Goal: Communication & Community: Share content

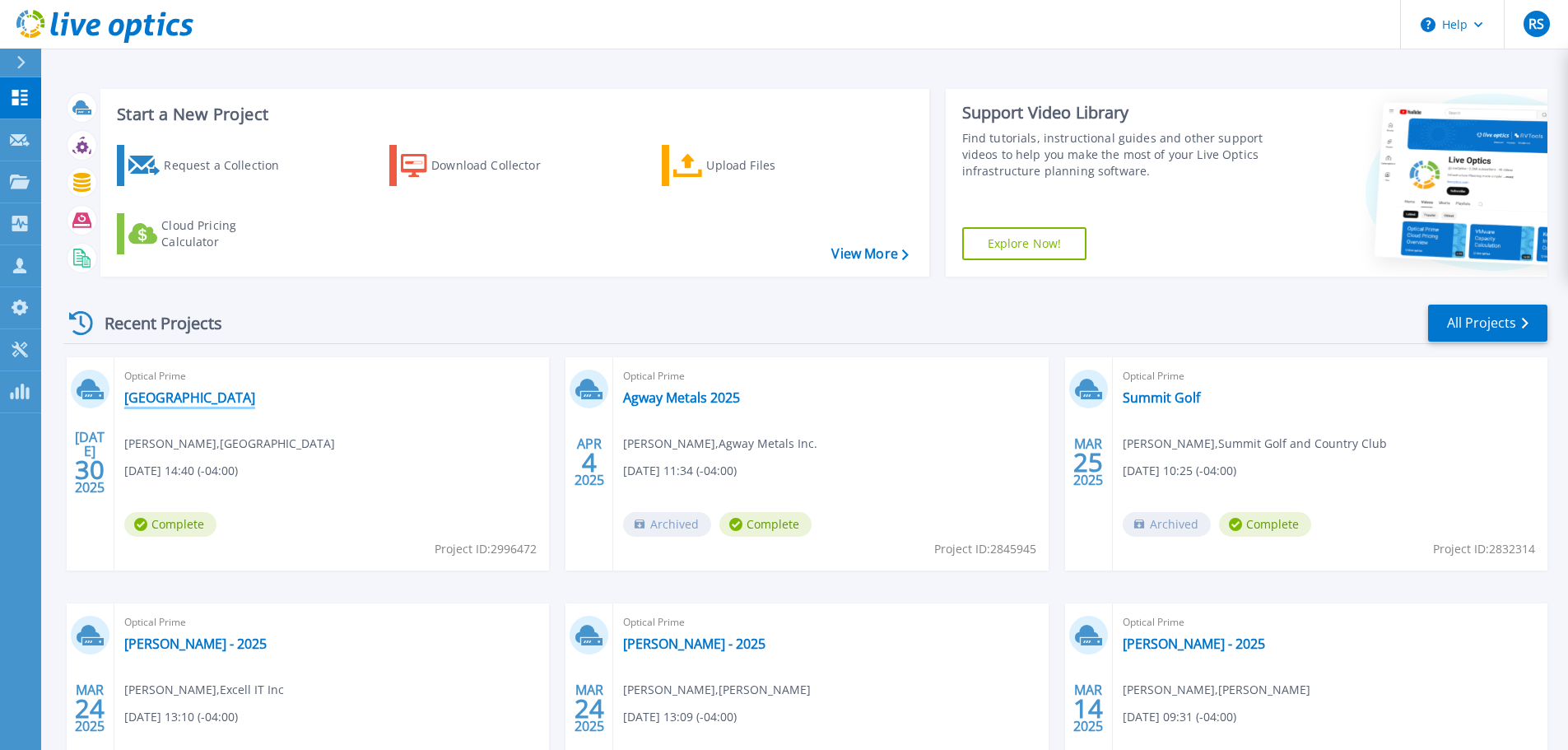
click at [205, 400] on link "[GEOGRAPHIC_DATA]" at bounding box center [190, 397] width 131 height 17
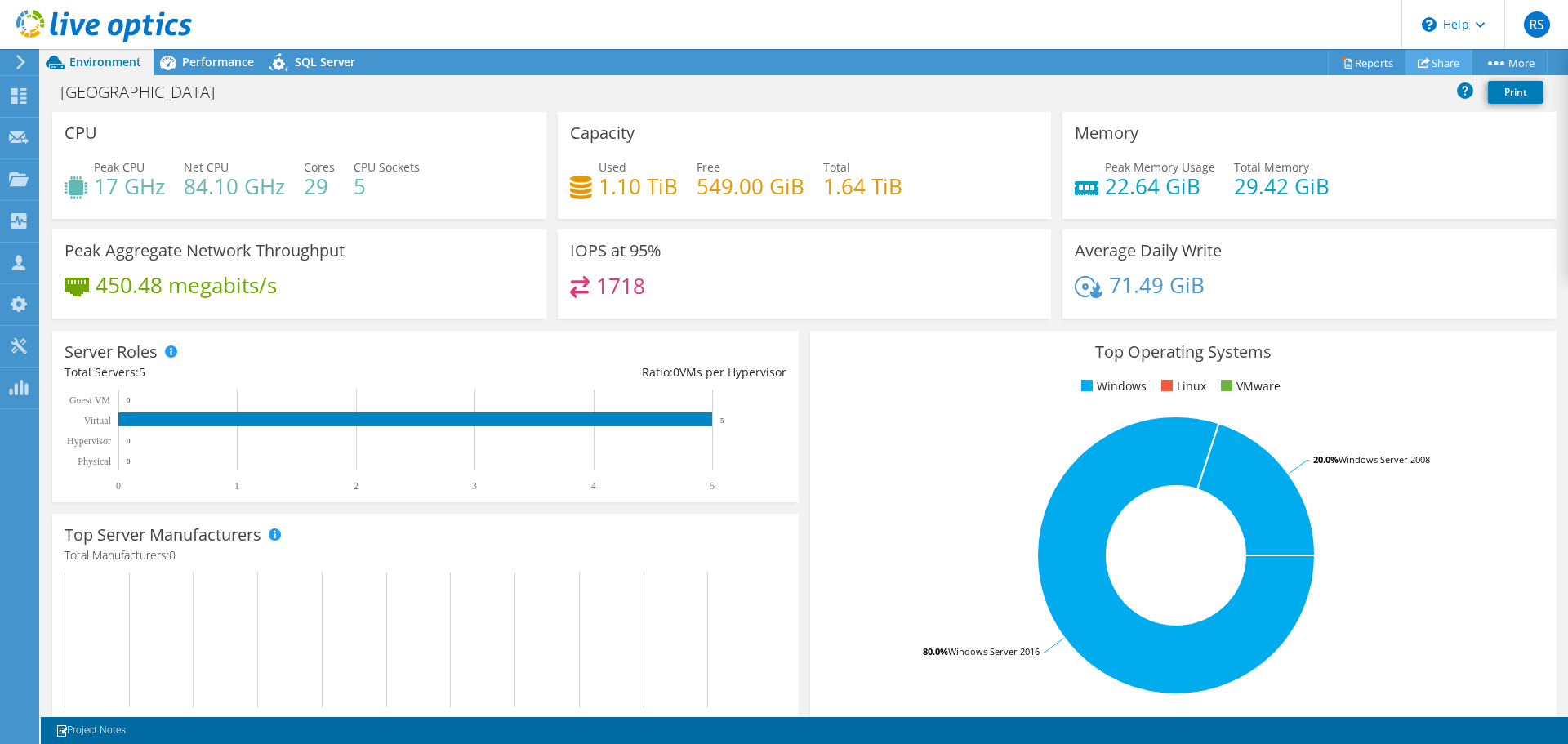
click at [1429, 61] on link "Share" at bounding box center [1439, 63] width 67 height 26
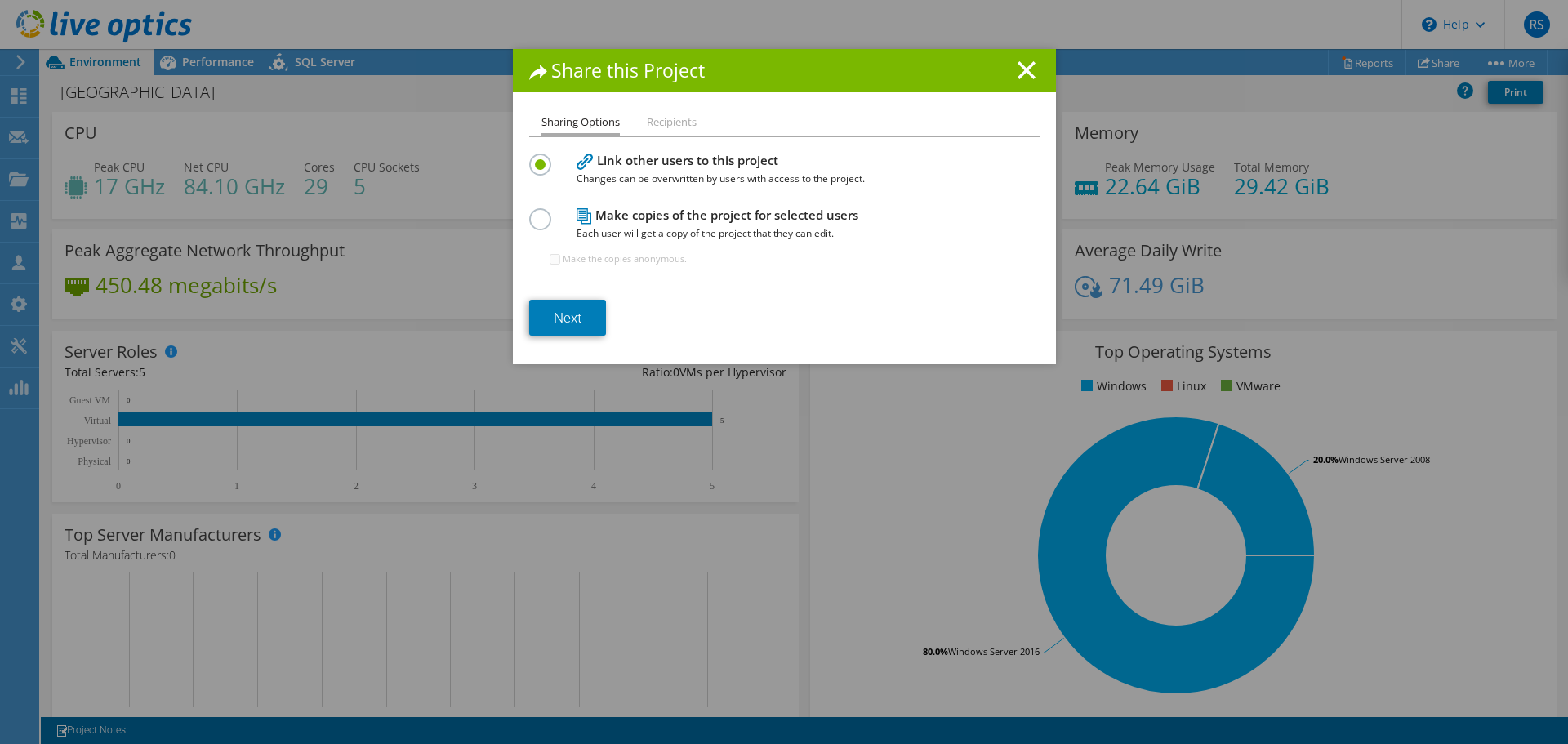
click at [701, 215] on h4 "Make copies of the project for selected users Each user will get a copy of the …" at bounding box center [781, 223] width 409 height 36
click at [530, 228] on div "Make copies of the project for selected users Each user will get a copy of the …" at bounding box center [785, 244] width 511 height 80
click at [539, 212] on label at bounding box center [543, 210] width 28 height 4
click at [0, 0] on input "radio" at bounding box center [0, 0] width 0 height 0
click at [560, 319] on link "Next" at bounding box center [568, 317] width 77 height 36
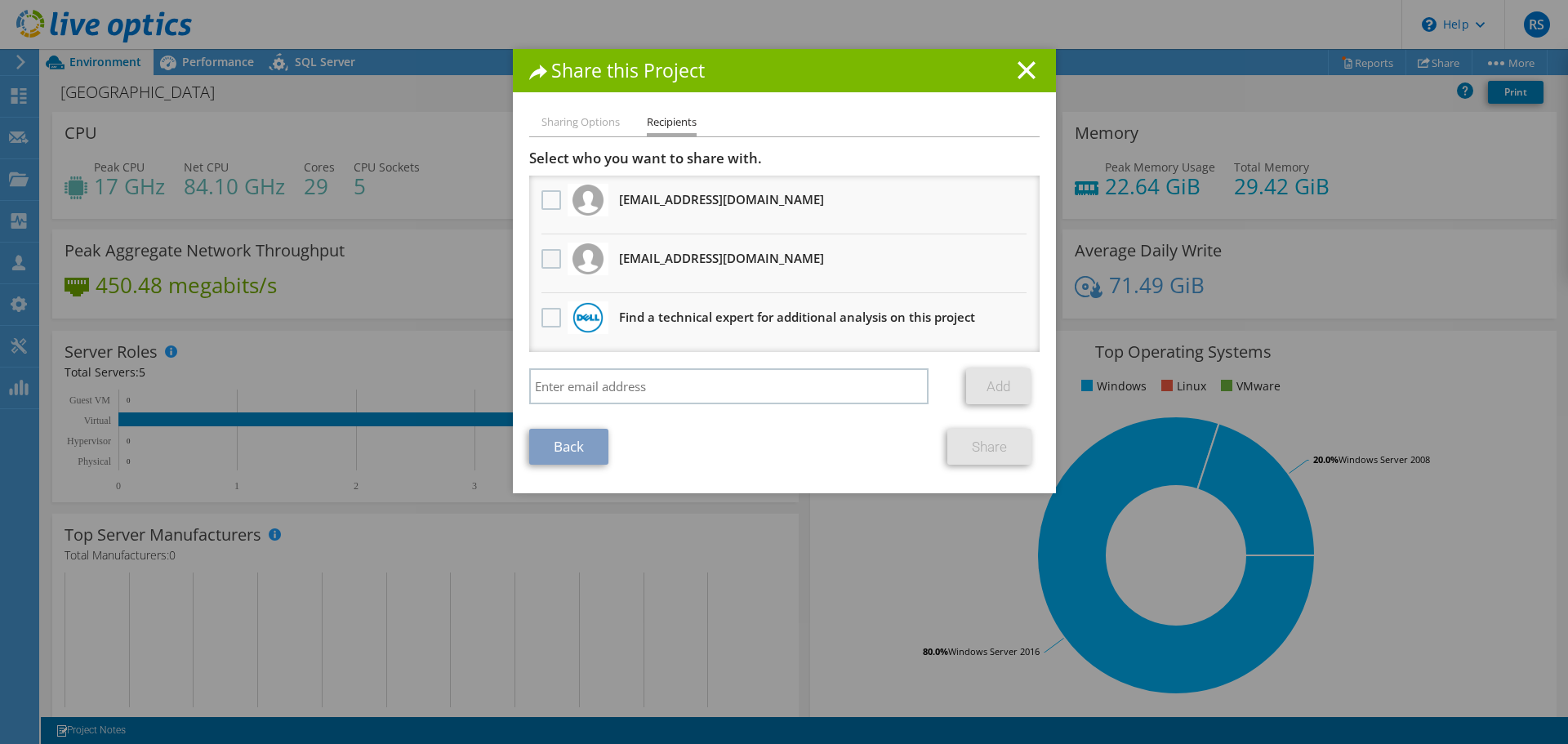
click at [546, 258] on label at bounding box center [553, 259] width 24 height 20
click at [0, 0] on input "checkbox" at bounding box center [0, 0] width 0 height 0
click at [992, 443] on link "Share" at bounding box center [989, 446] width 84 height 36
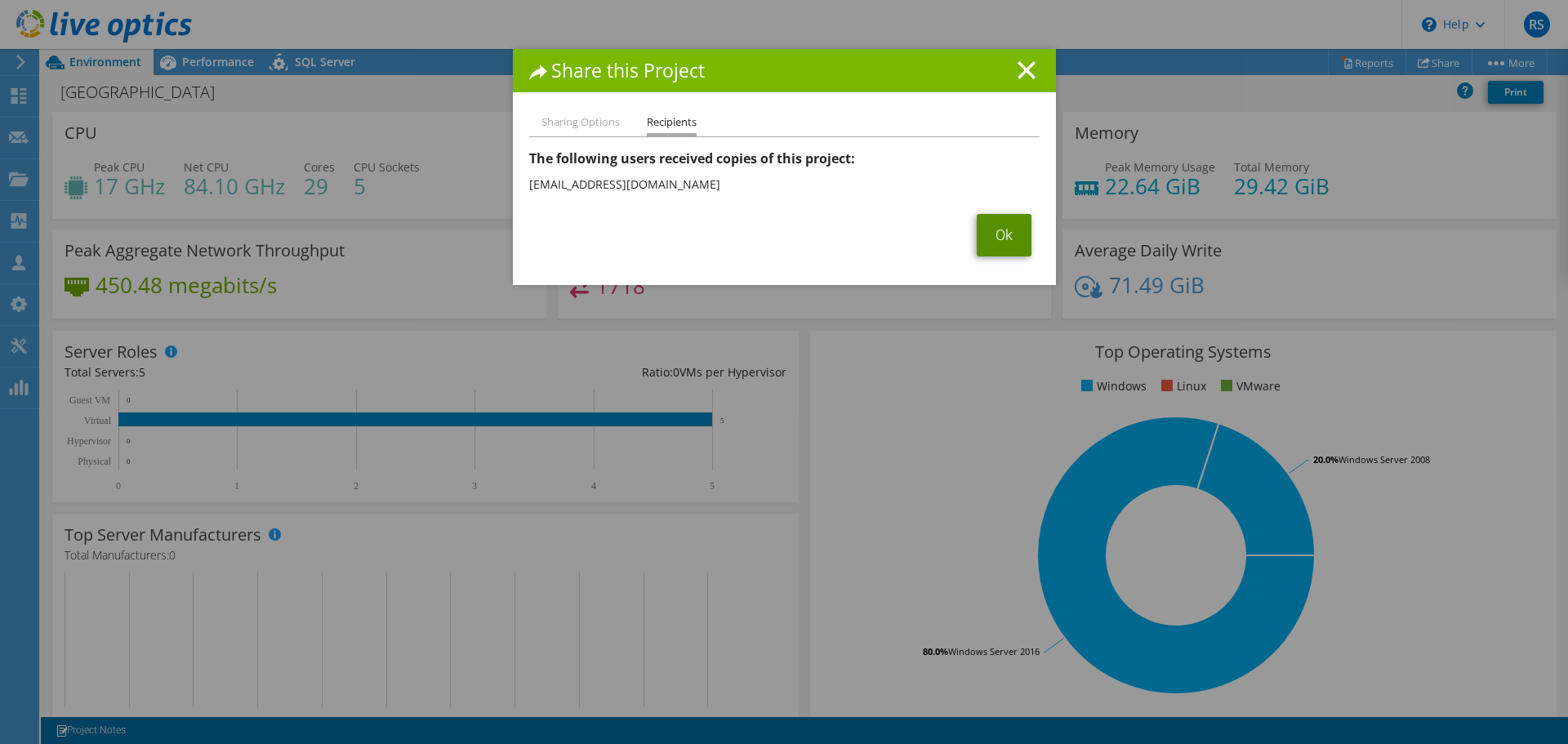
click at [981, 240] on link "Ok" at bounding box center [1004, 235] width 55 height 42
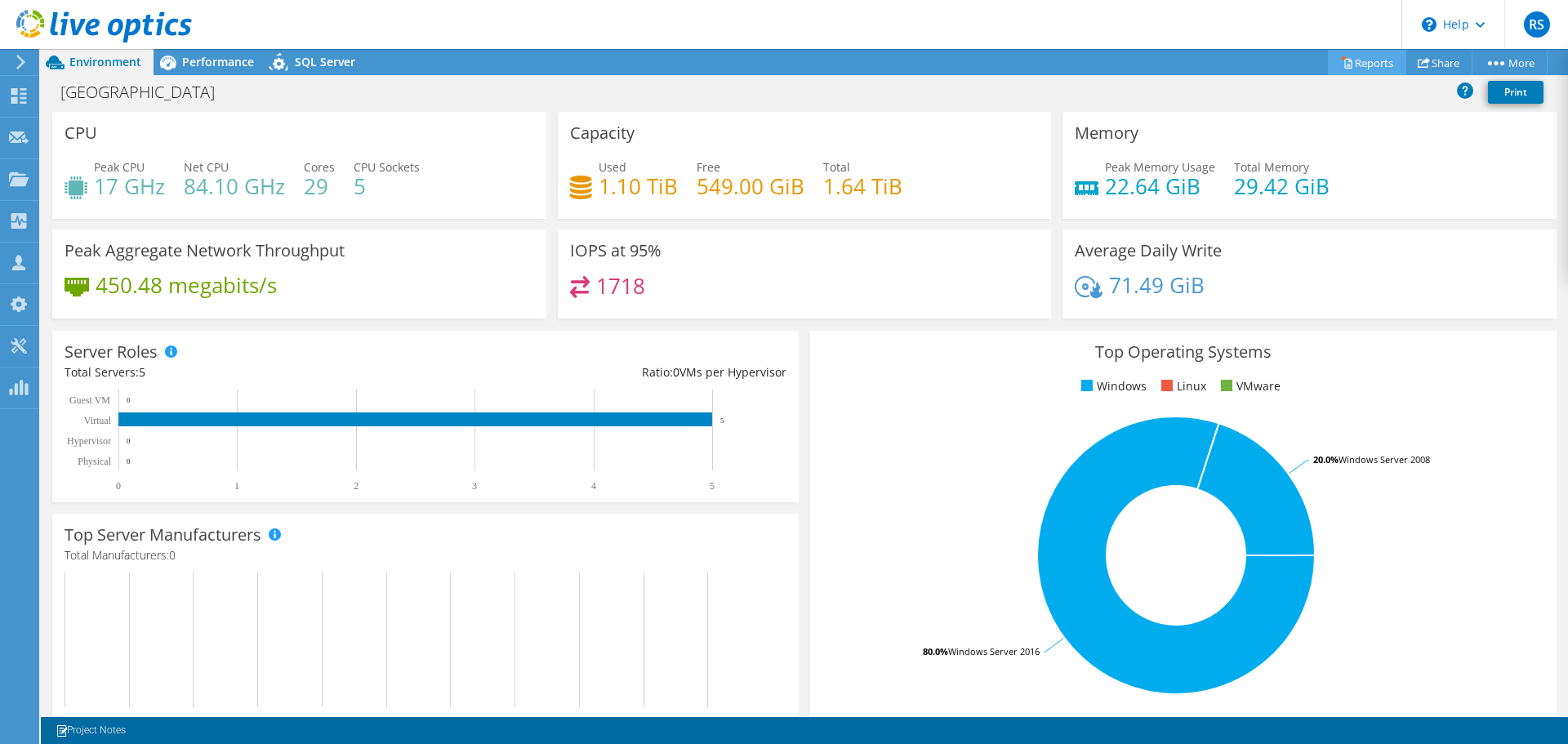
click at [1371, 61] on link "Reports" at bounding box center [1368, 63] width 79 height 26
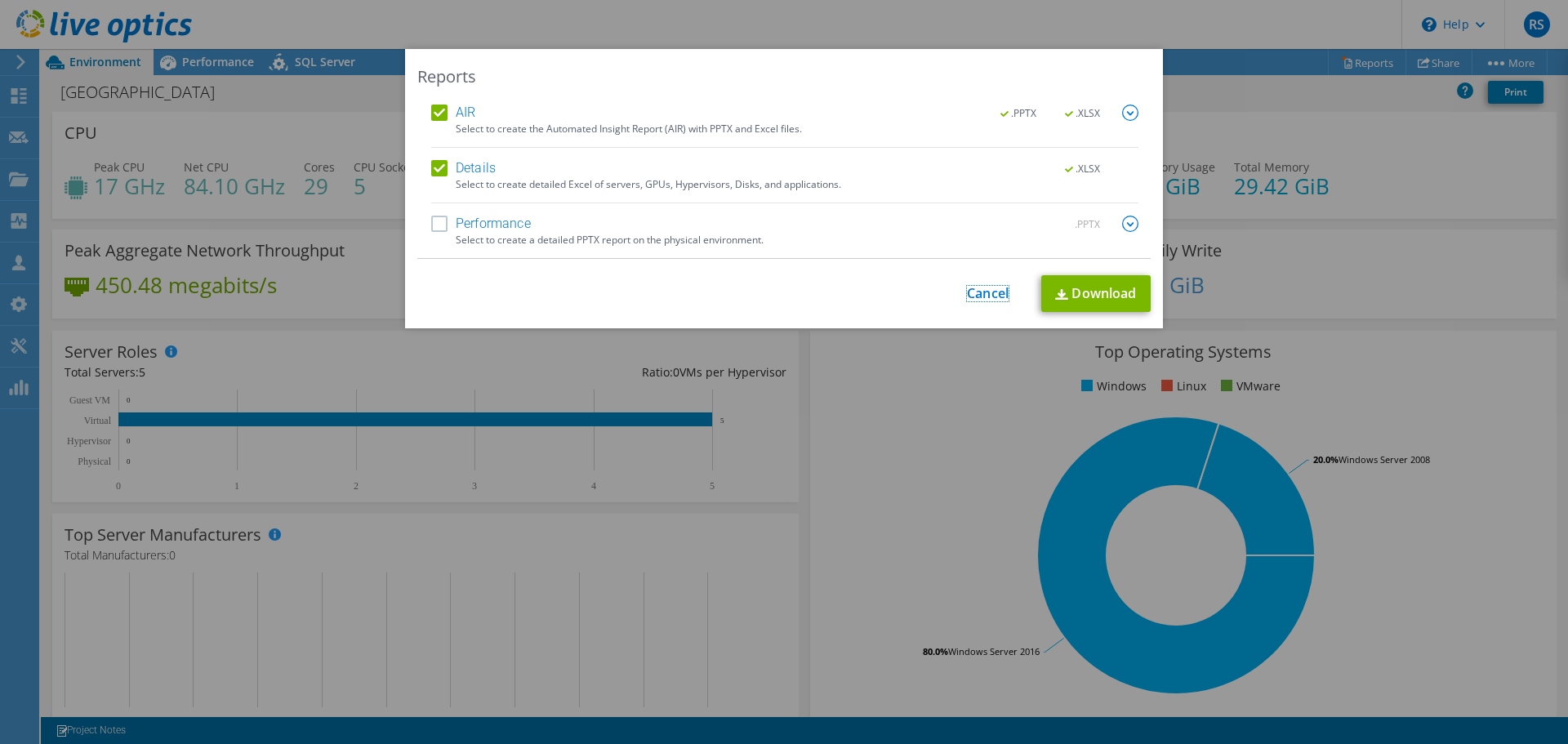
drag, startPoint x: 998, startPoint y: 291, endPoint x: 540, endPoint y: 310, distance: 458.4
click at [997, 291] on link "Cancel" at bounding box center [987, 294] width 41 height 16
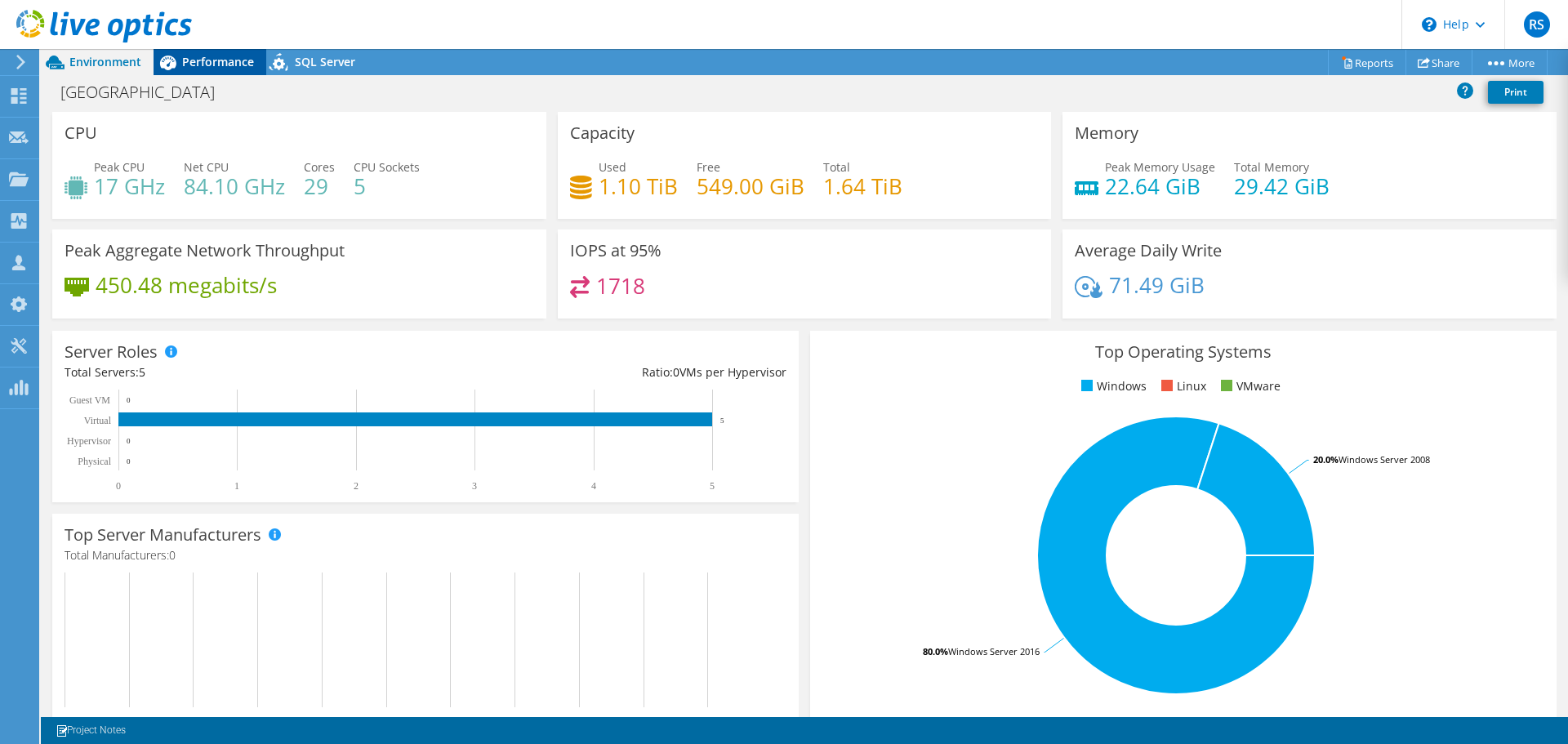
click at [192, 66] on span "Performance" at bounding box center [217, 62] width 72 height 16
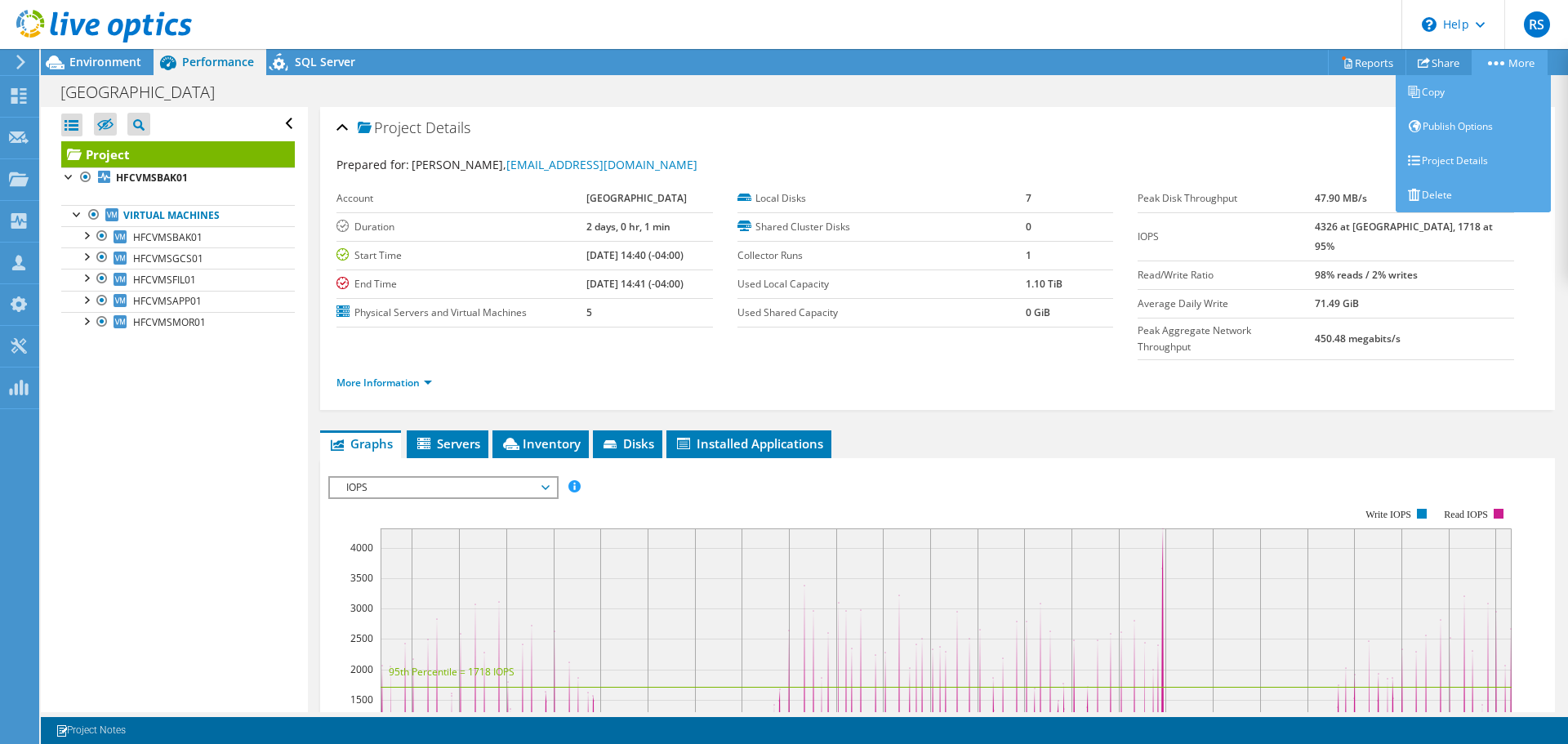
click at [1487, 61] on icon at bounding box center [1495, 63] width 17 height 4
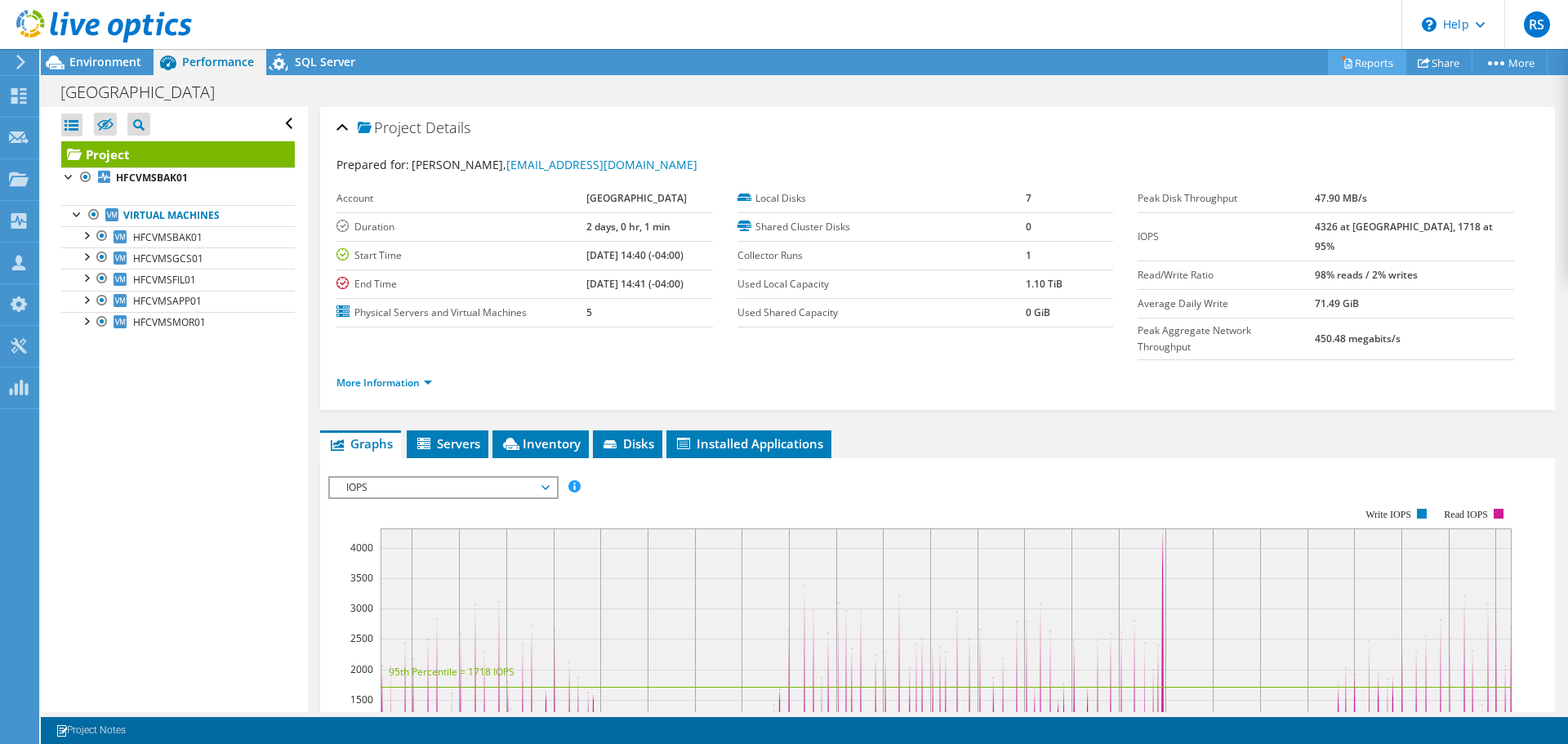
click at [1347, 64] on link "Reports" at bounding box center [1368, 63] width 79 height 26
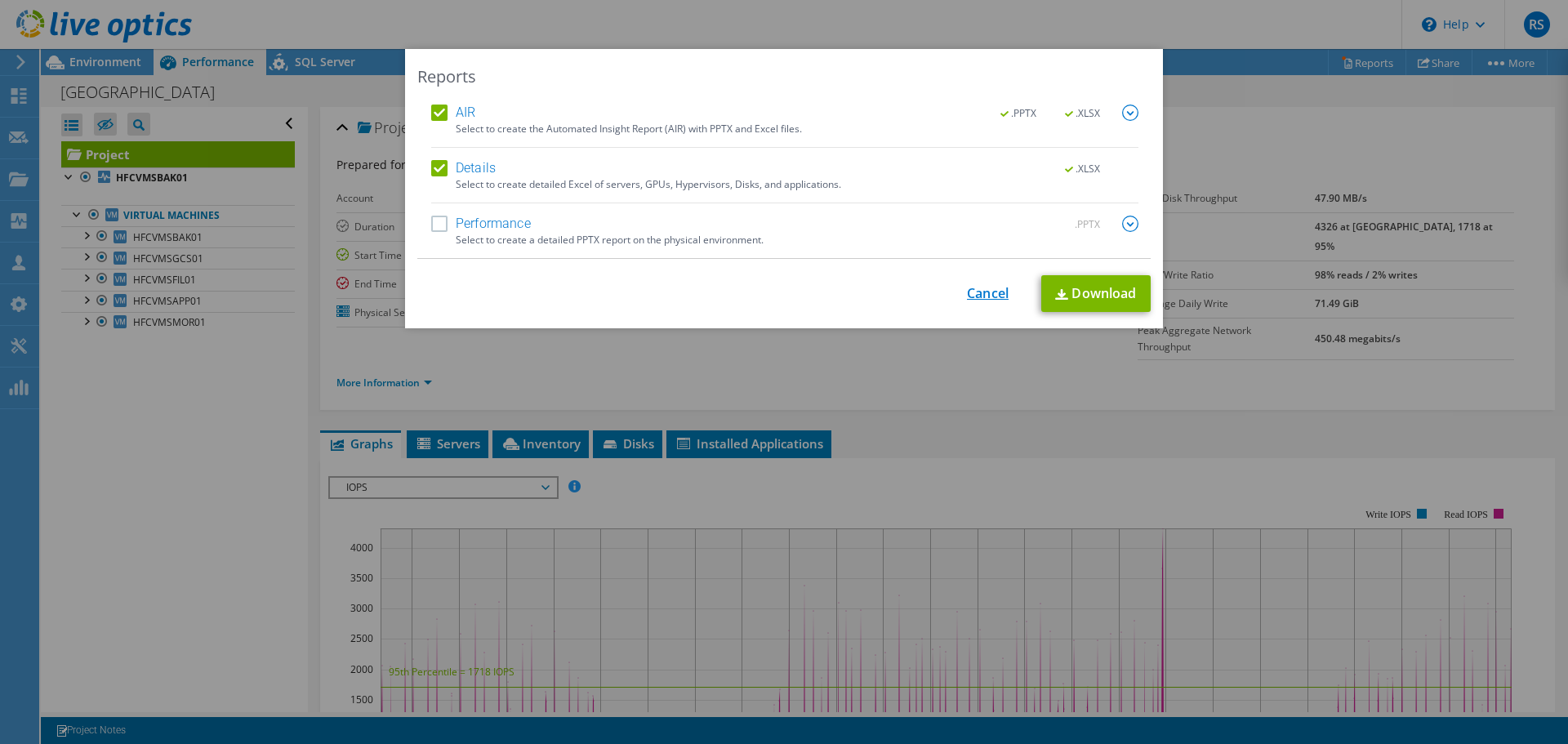
click at [980, 293] on link "Cancel" at bounding box center [987, 294] width 41 height 16
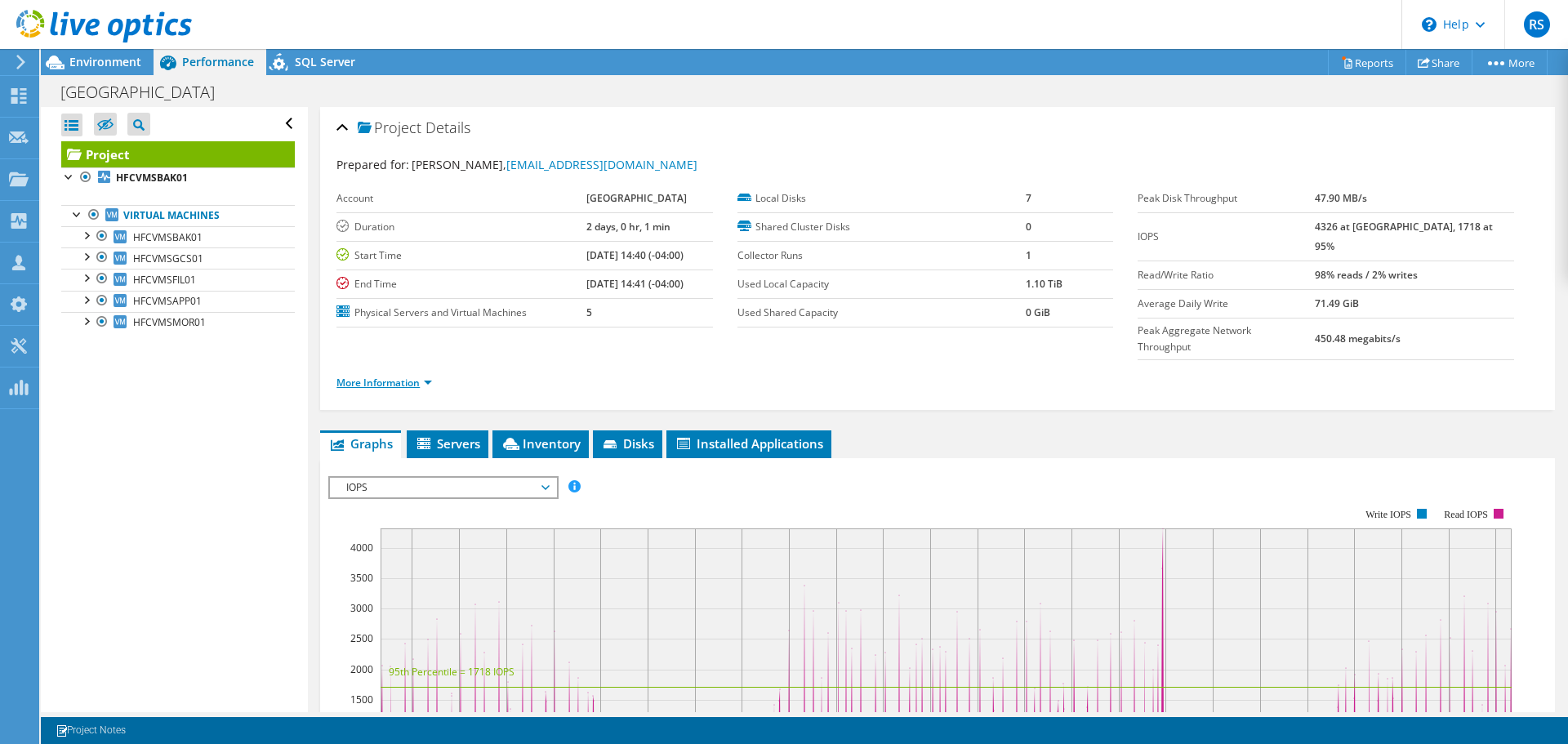
click at [406, 375] on link "More Information" at bounding box center [383, 382] width 95 height 14
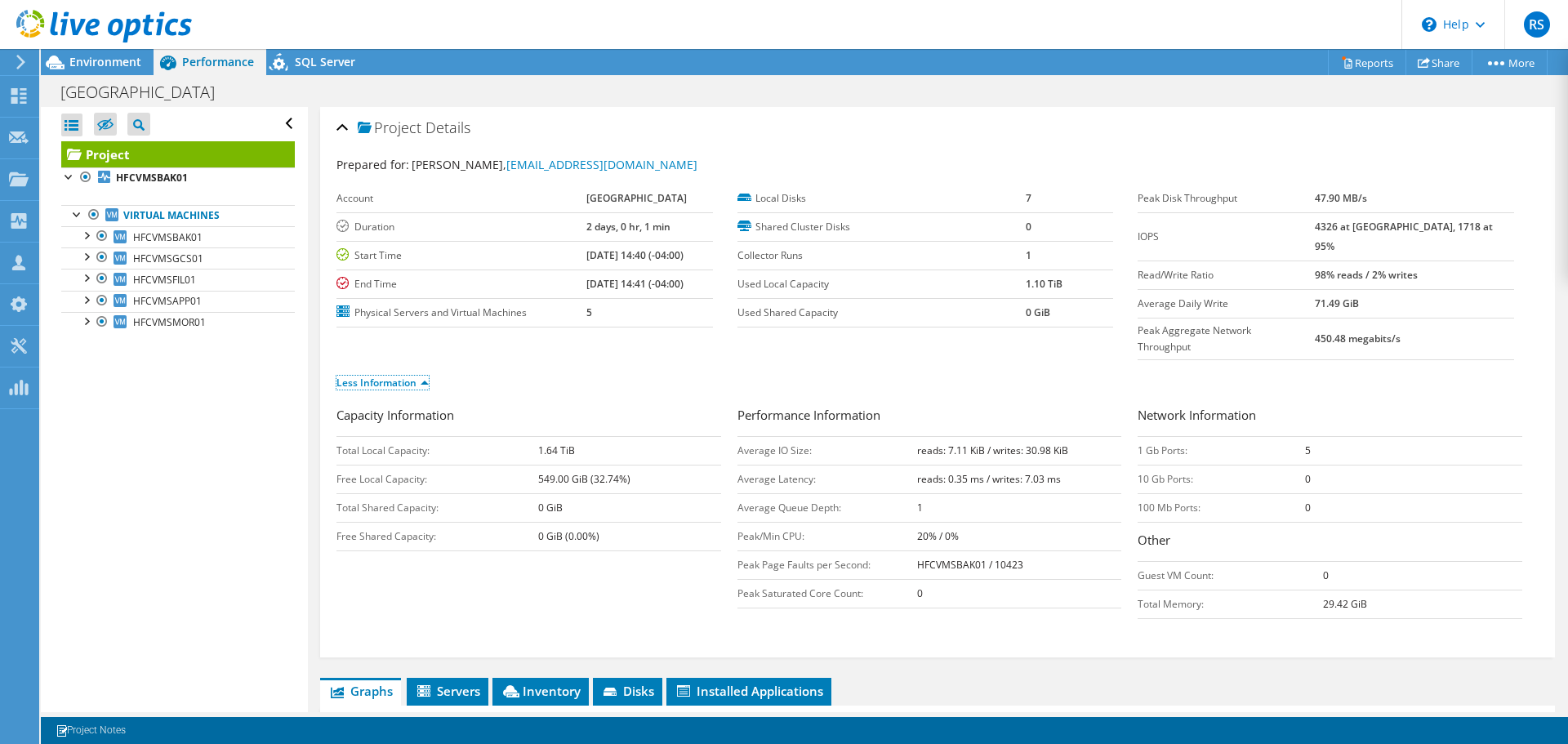
scroll to position [409, 0]
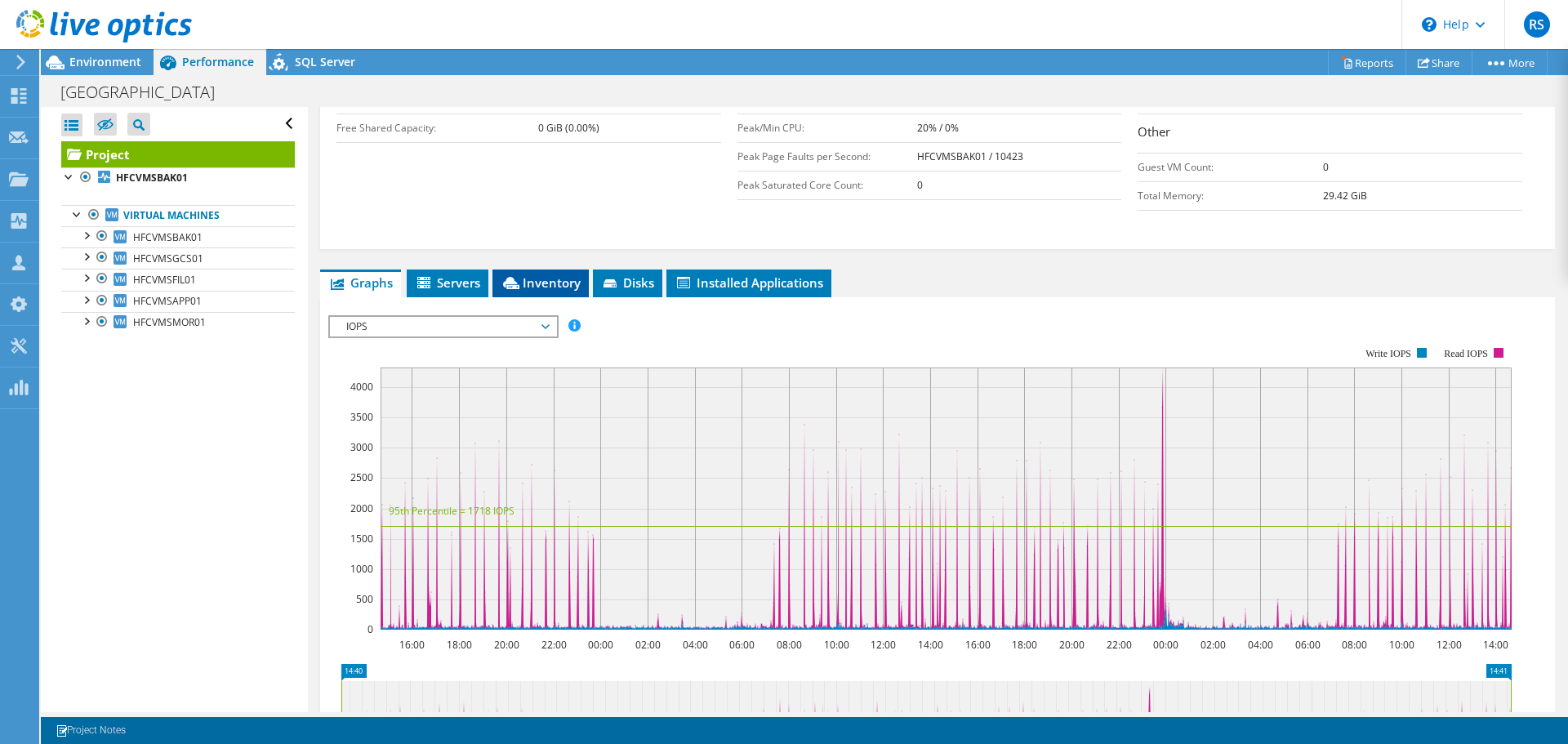
click at [543, 274] on span "Inventory" at bounding box center [540, 282] width 80 height 17
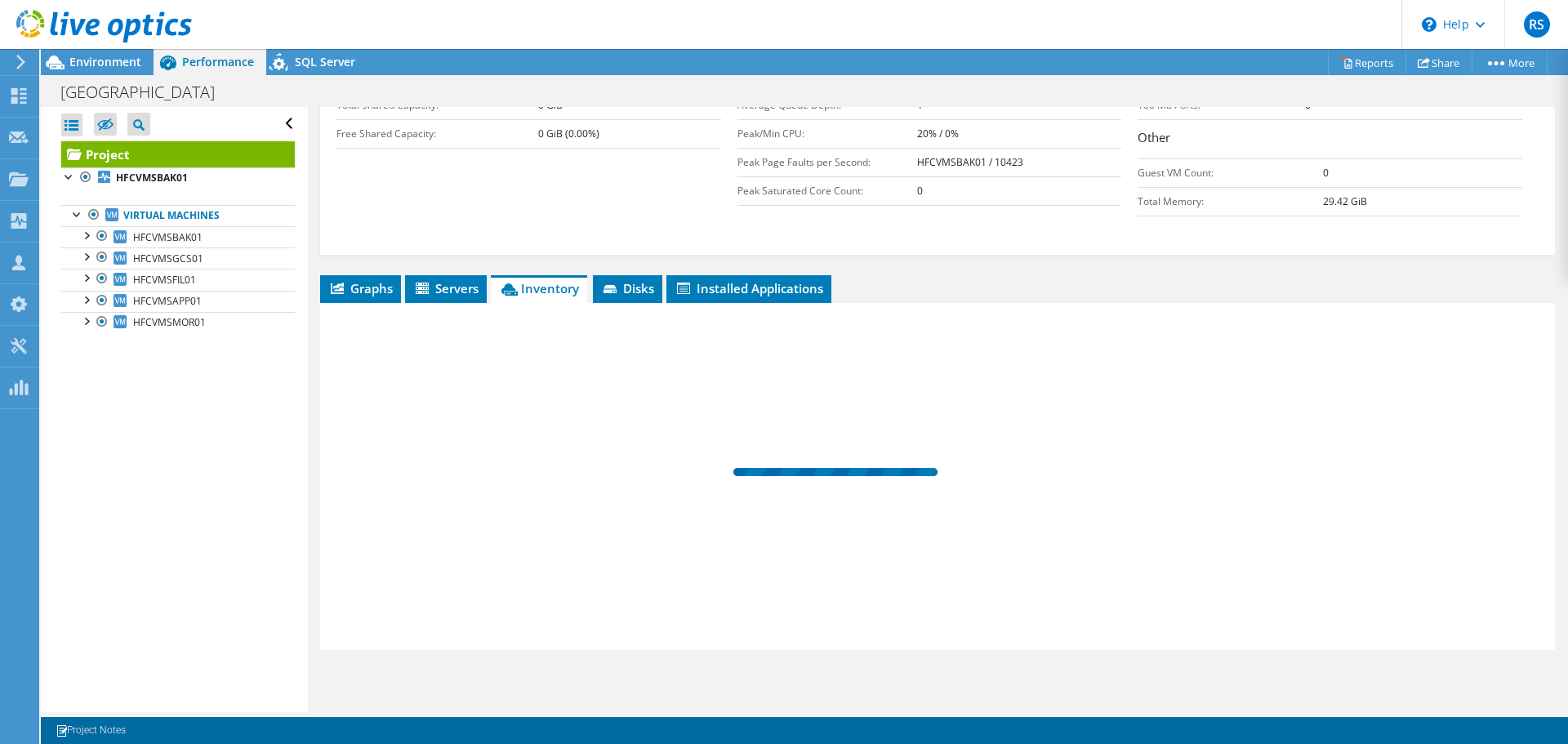
scroll to position [371, 0]
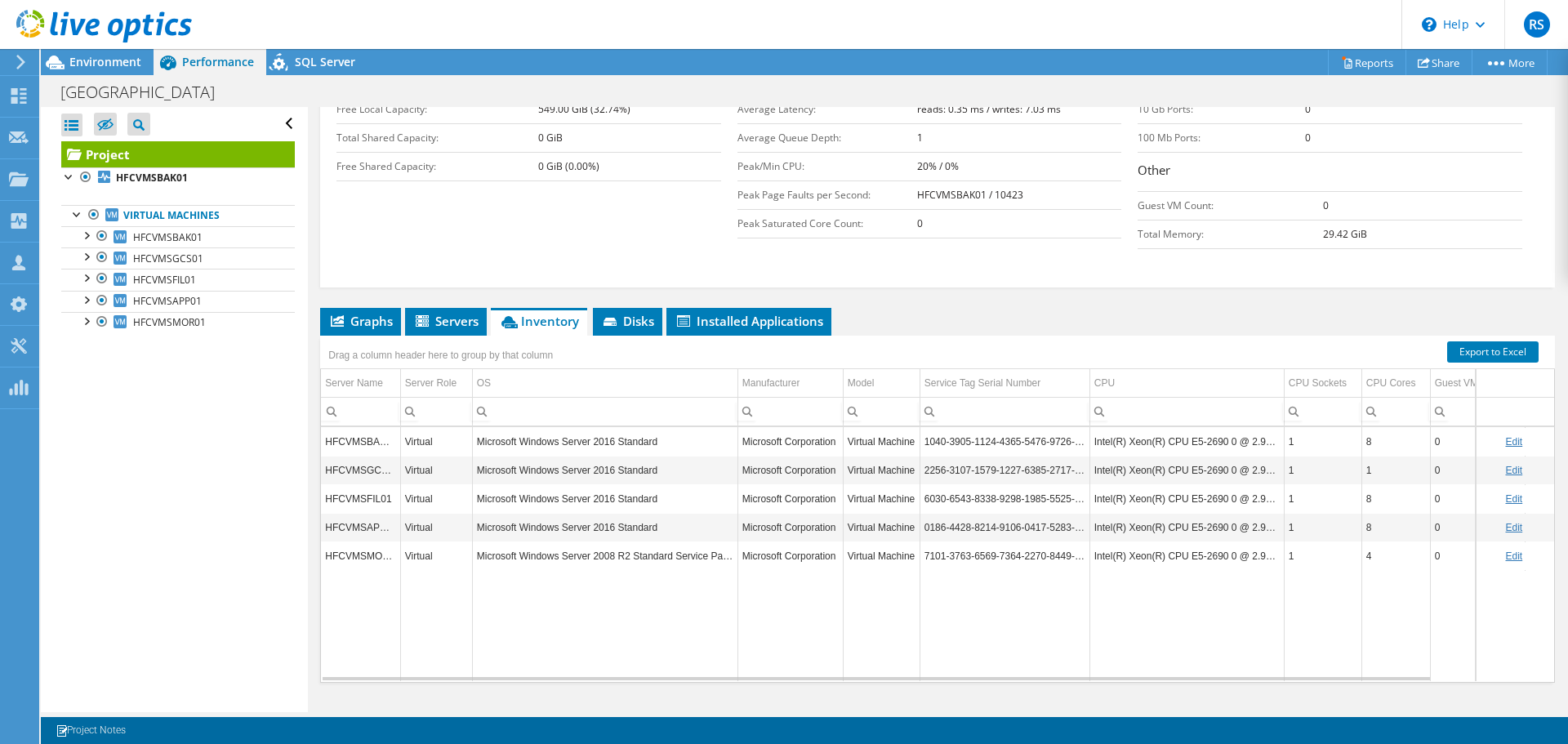
drag, startPoint x: 783, startPoint y: 288, endPoint x: 525, endPoint y: 293, distance: 258.0
click at [747, 313] on span "Installed Applications" at bounding box center [749, 320] width 148 height 17
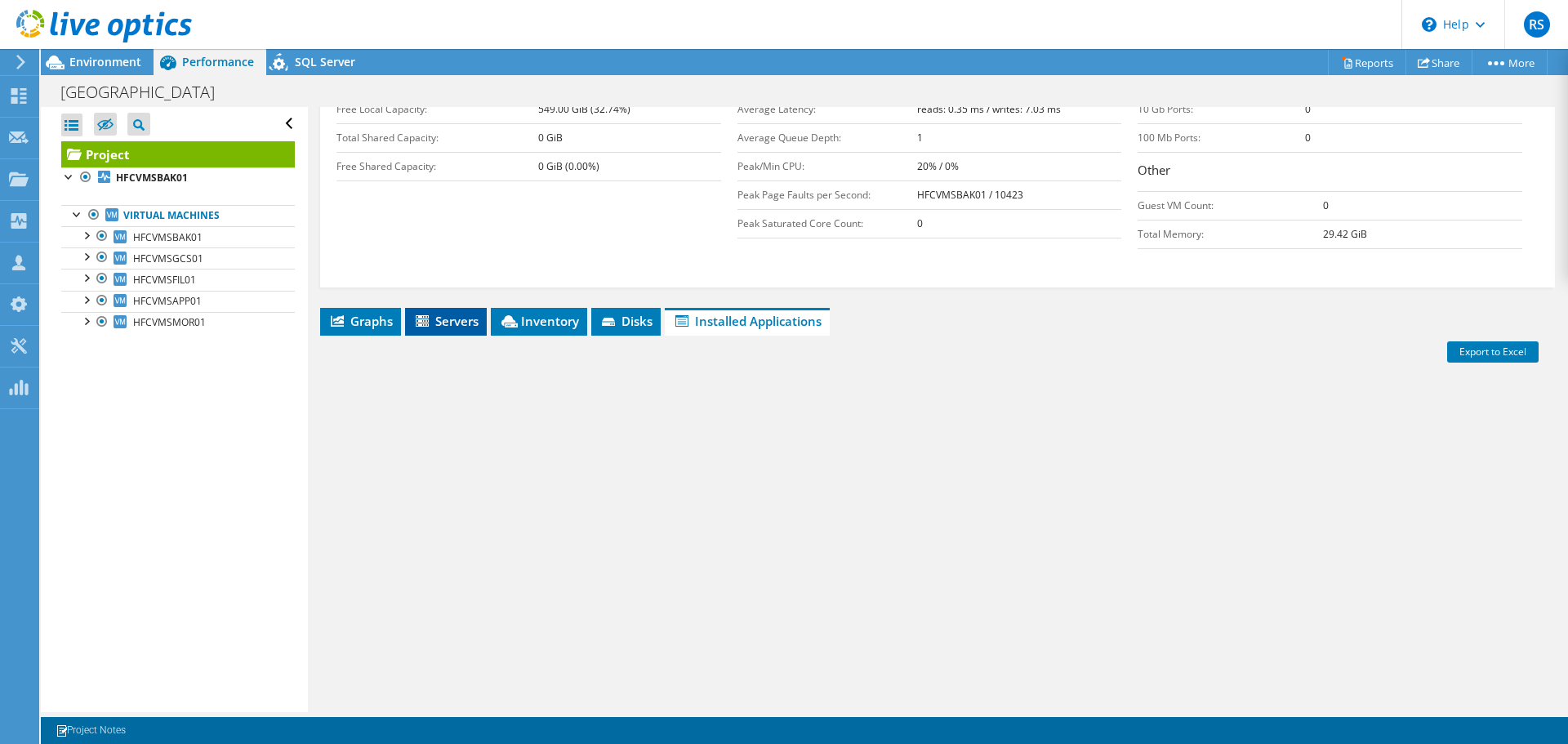
click at [418, 315] on icon at bounding box center [423, 322] width 17 height 14
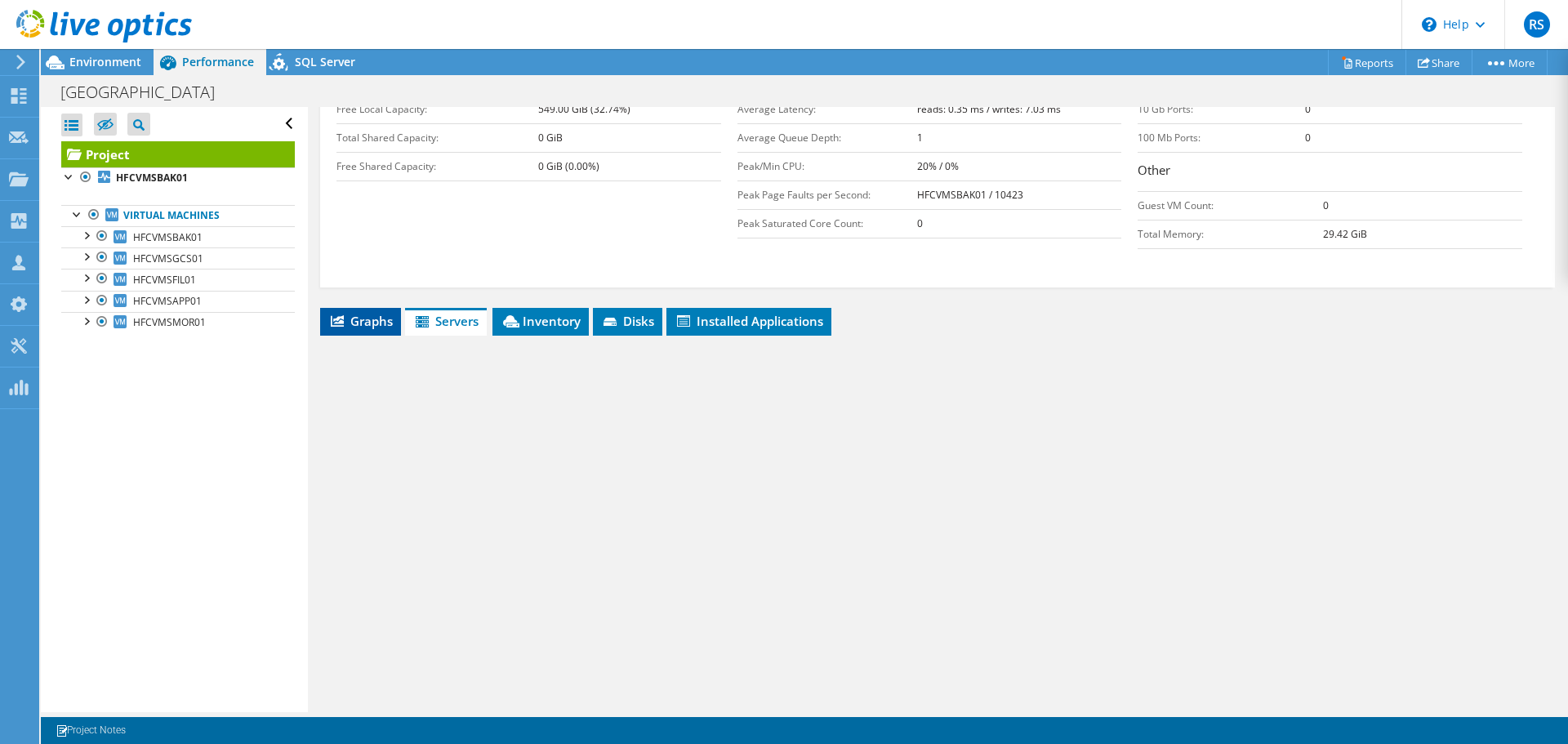
drag, startPoint x: 357, startPoint y: 293, endPoint x: 473, endPoint y: 288, distance: 116.1
click at [359, 313] on span "Graphs" at bounding box center [361, 320] width 65 height 17
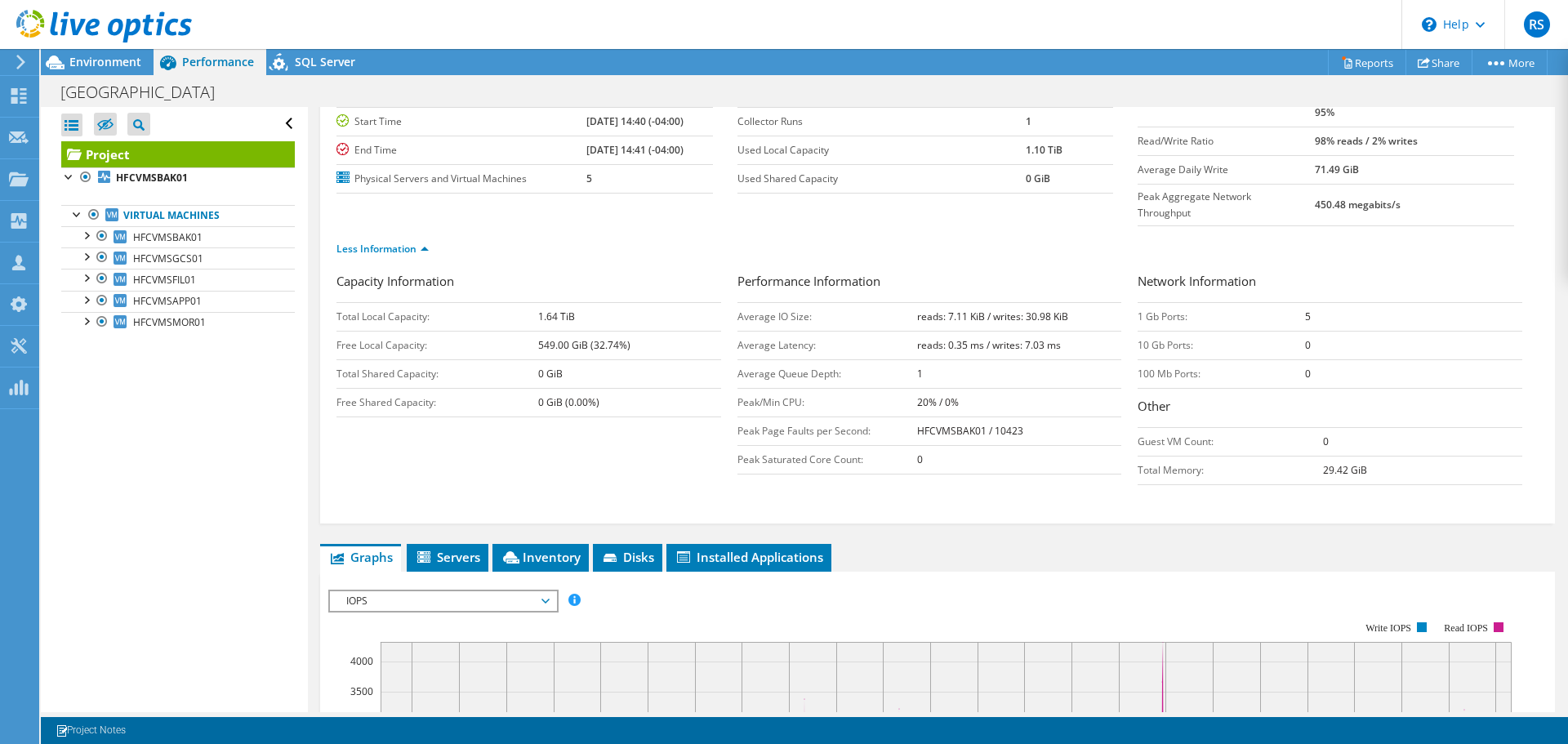
scroll to position [0, 0]
